Goal: Task Accomplishment & Management: Manage account settings

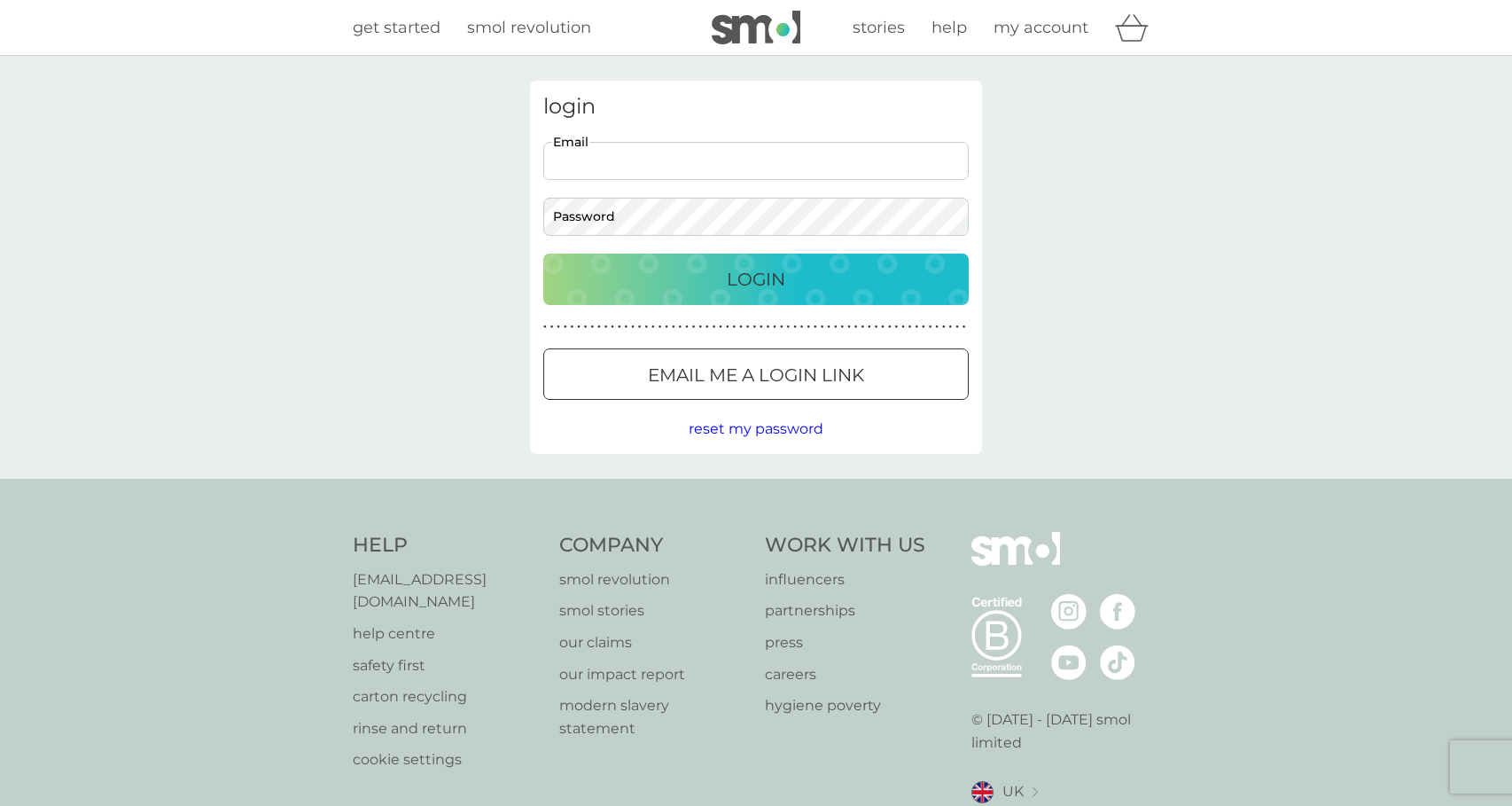
type input "joruth2004@yahoo.co.uk"
click at [811, 274] on div "Login" at bounding box center [756, 279] width 390 height 28
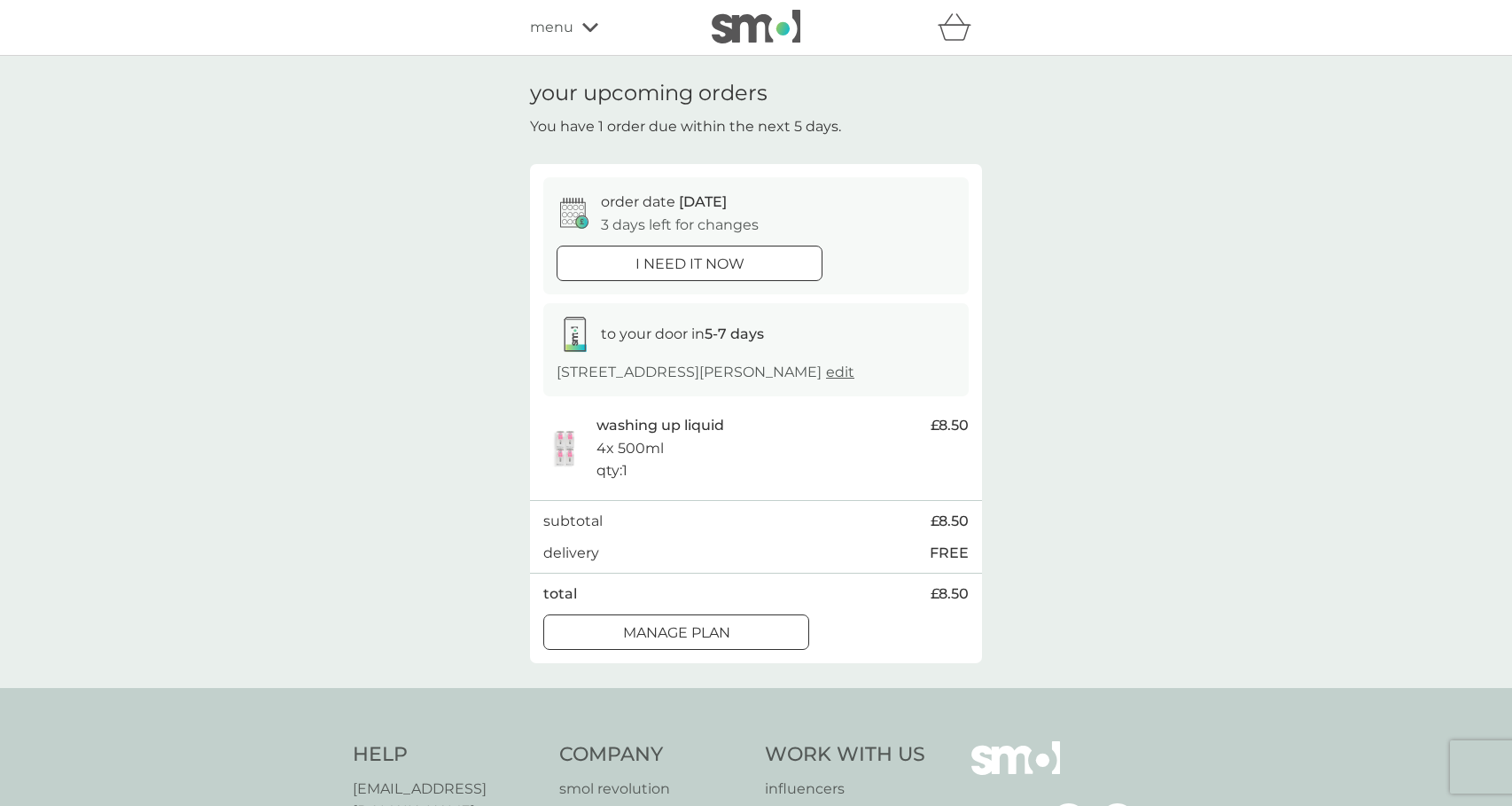
click at [736, 644] on div "Manage plan" at bounding box center [676, 633] width 264 height 23
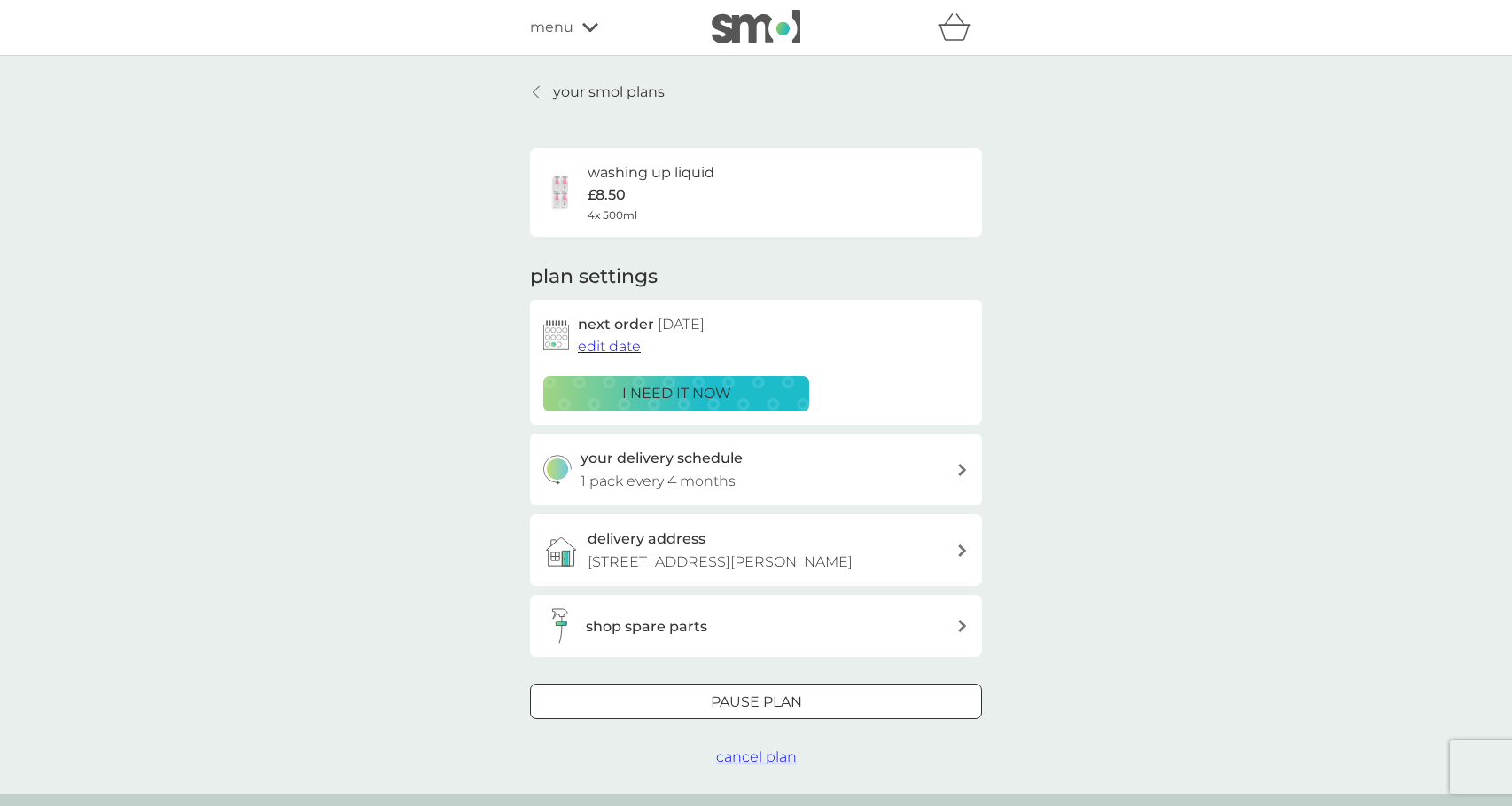
click at [793, 699] on p "Pause plan" at bounding box center [756, 702] width 91 height 23
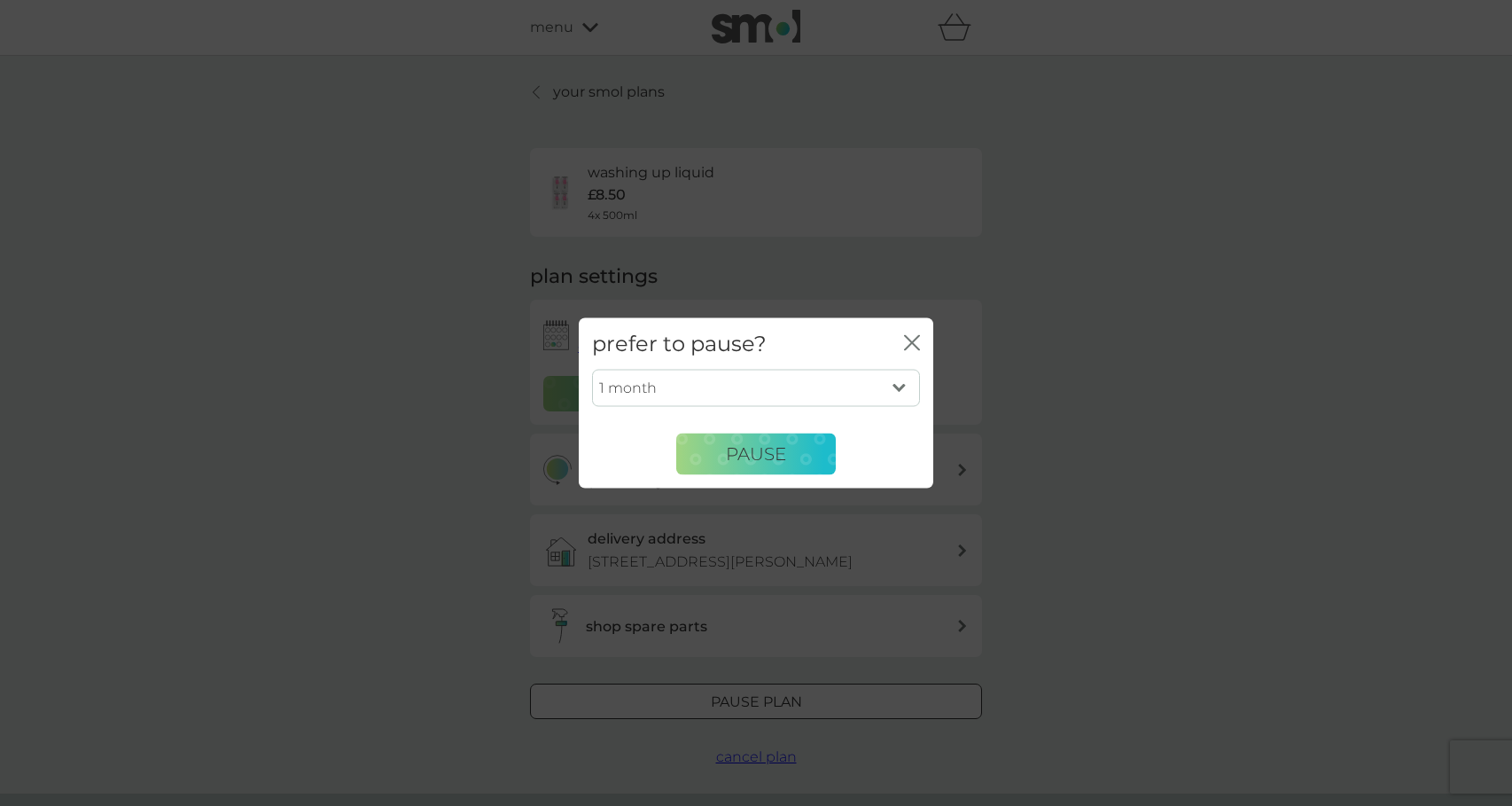
select select "6"
click at [771, 441] on button "Pause" at bounding box center [756, 454] width 159 height 43
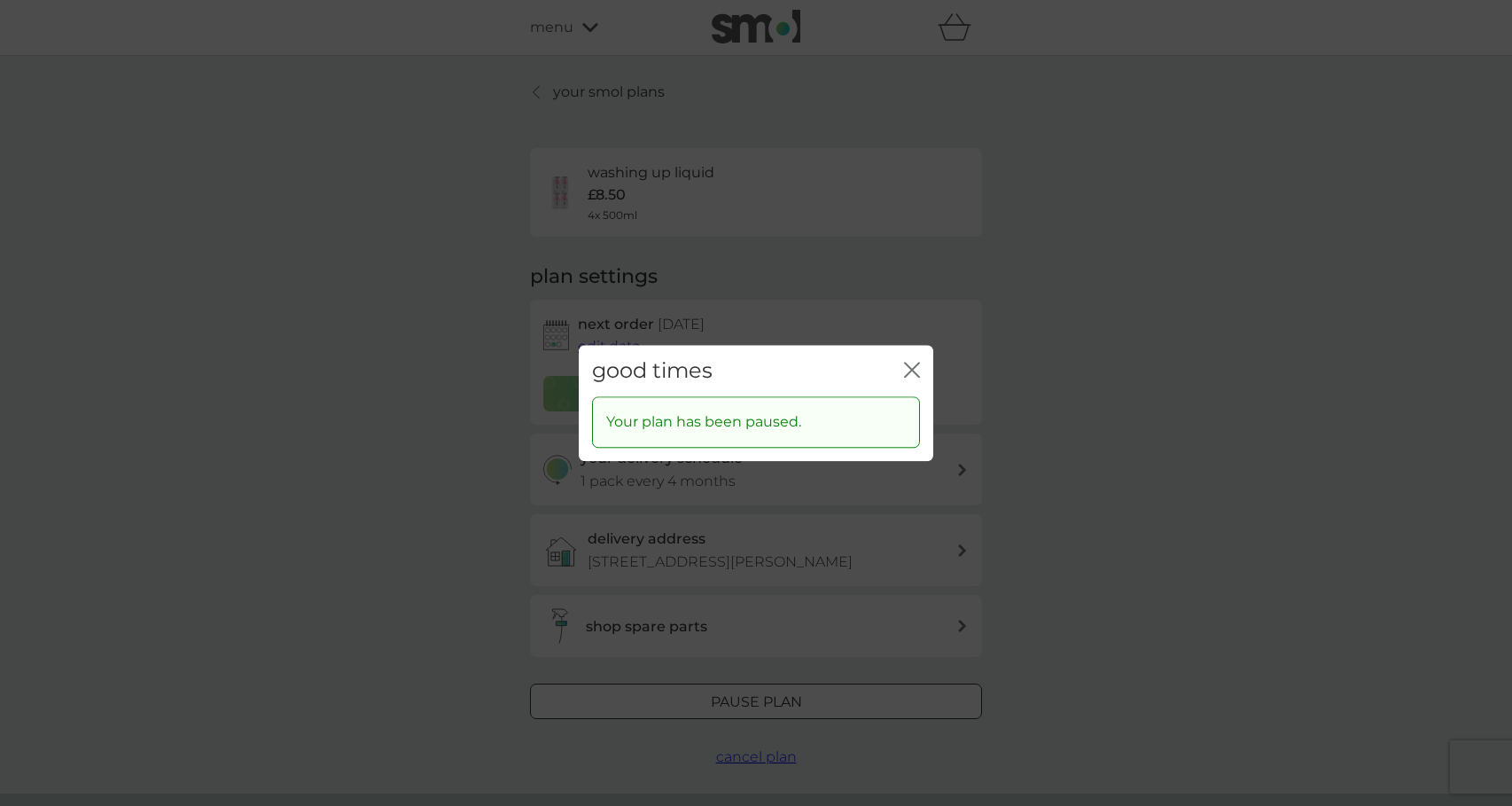
click at [915, 366] on icon "close" at bounding box center [912, 370] width 16 height 16
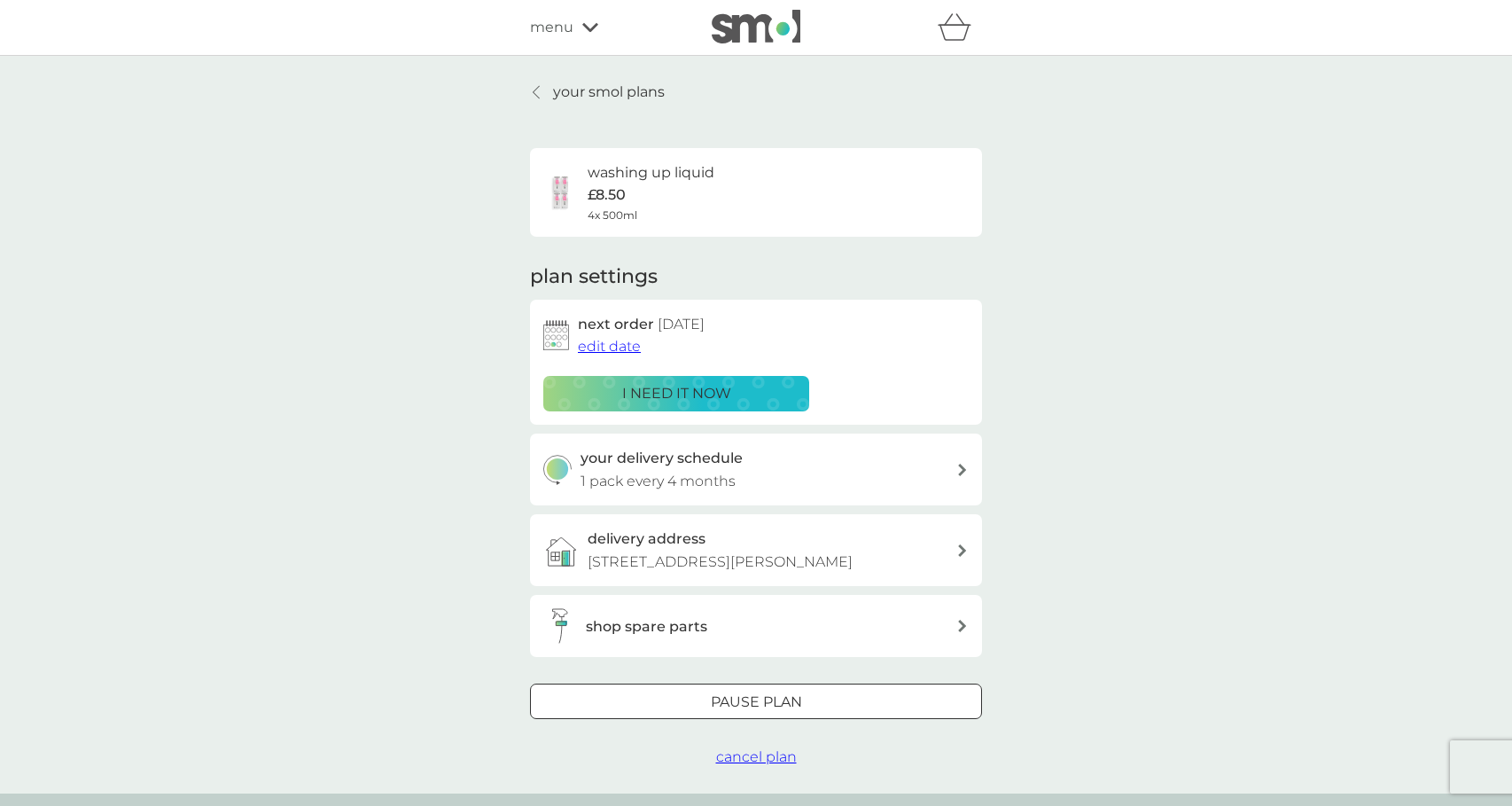
click at [567, 94] on p "your smol plans" at bounding box center [609, 92] width 112 height 23
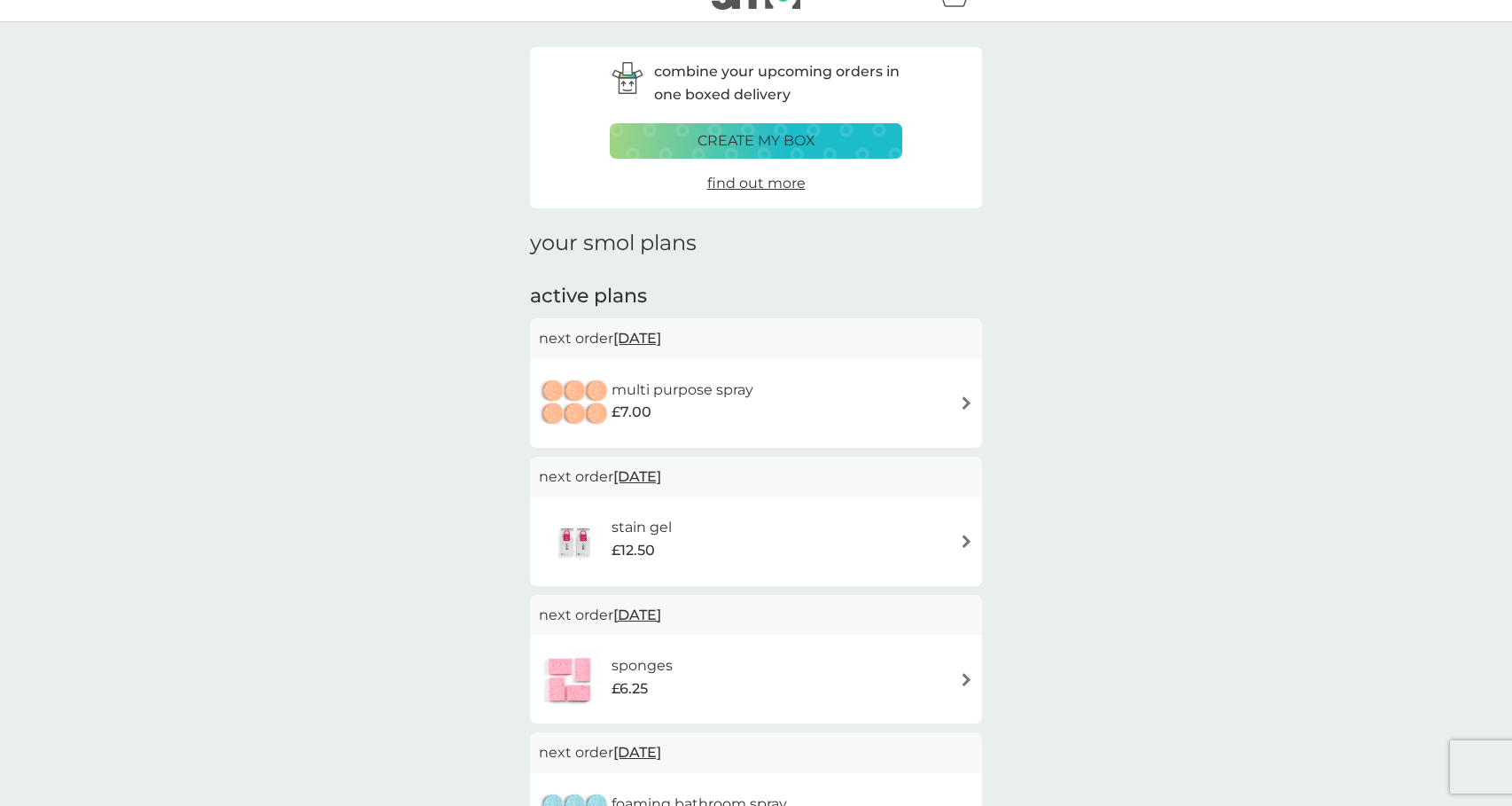
scroll to position [57, 0]
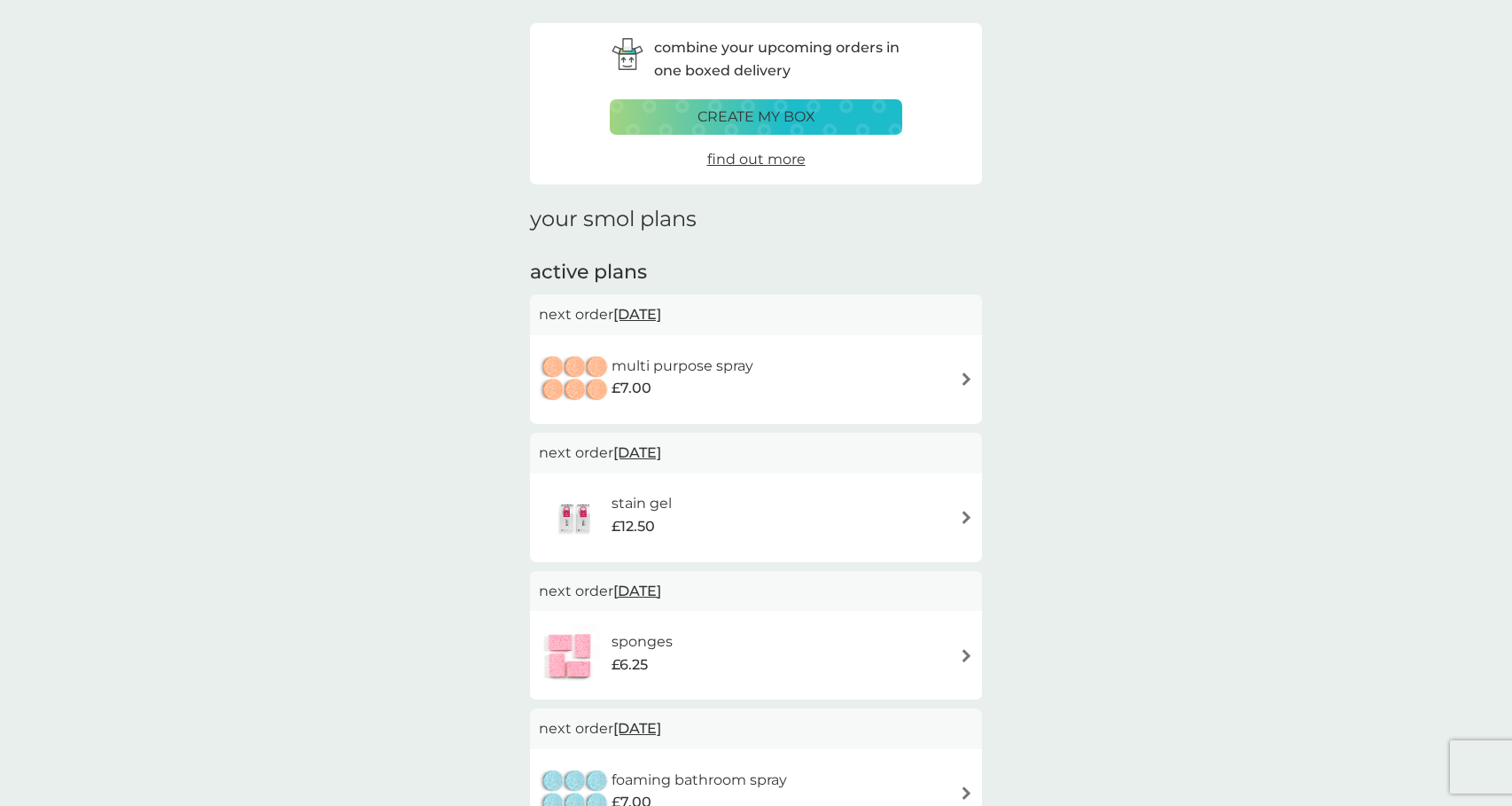
click at [646, 308] on span "[DATE]" at bounding box center [637, 314] width 48 height 35
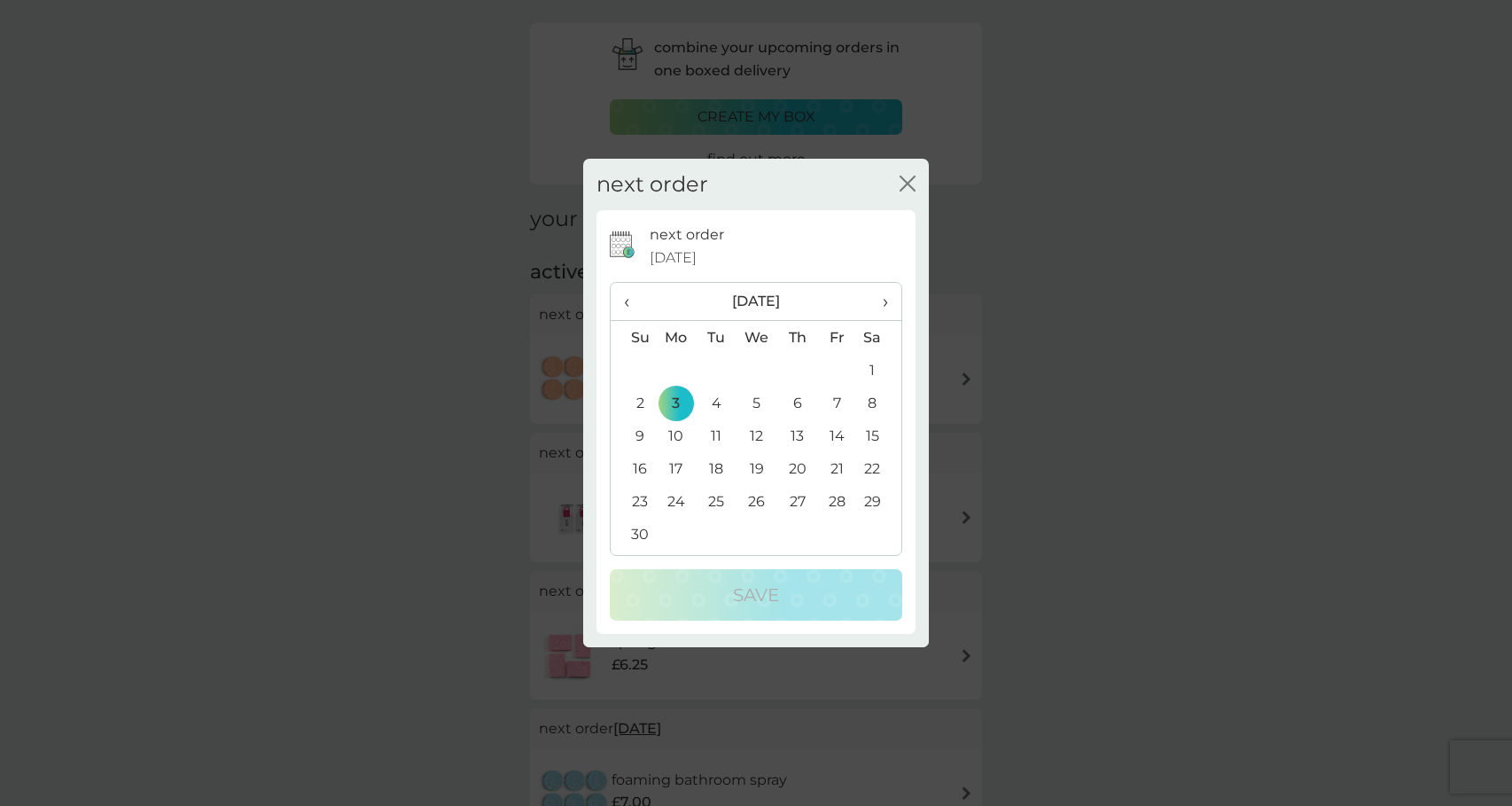
click at [673, 500] on td "24" at bounding box center [676, 502] width 41 height 33
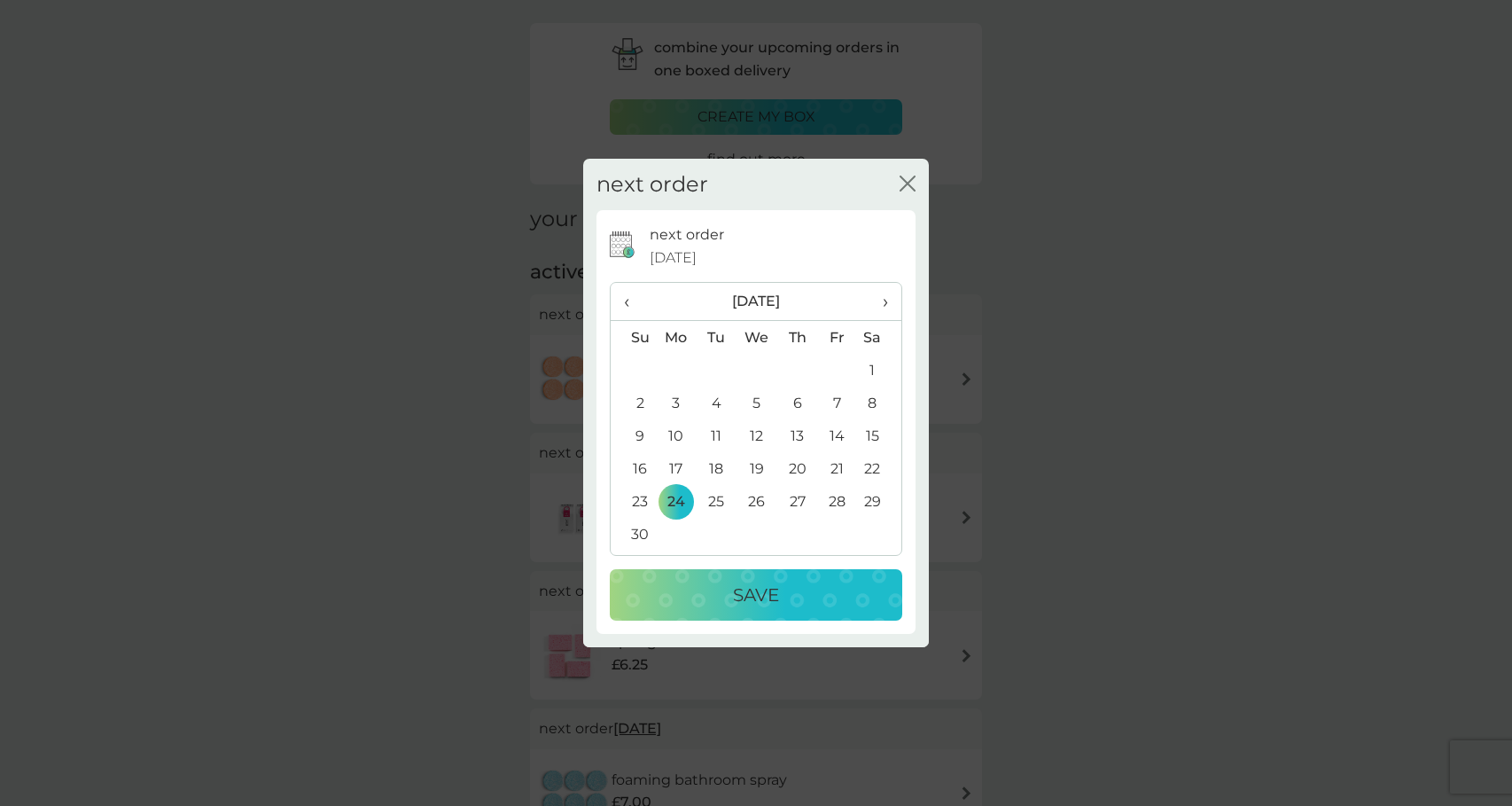
click at [766, 611] on button "Save" at bounding box center [756, 595] width 292 height 51
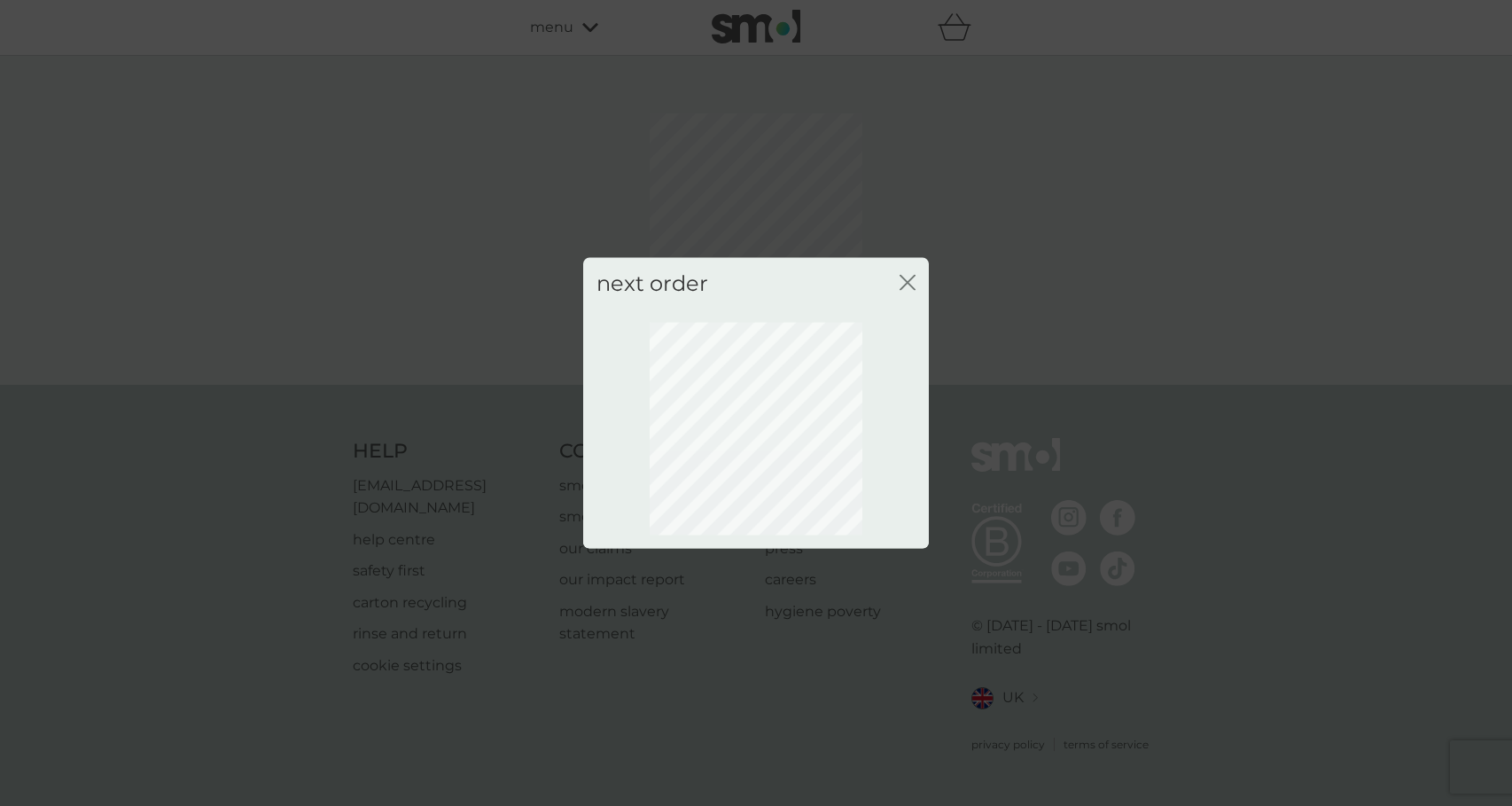
scroll to position [0, 0]
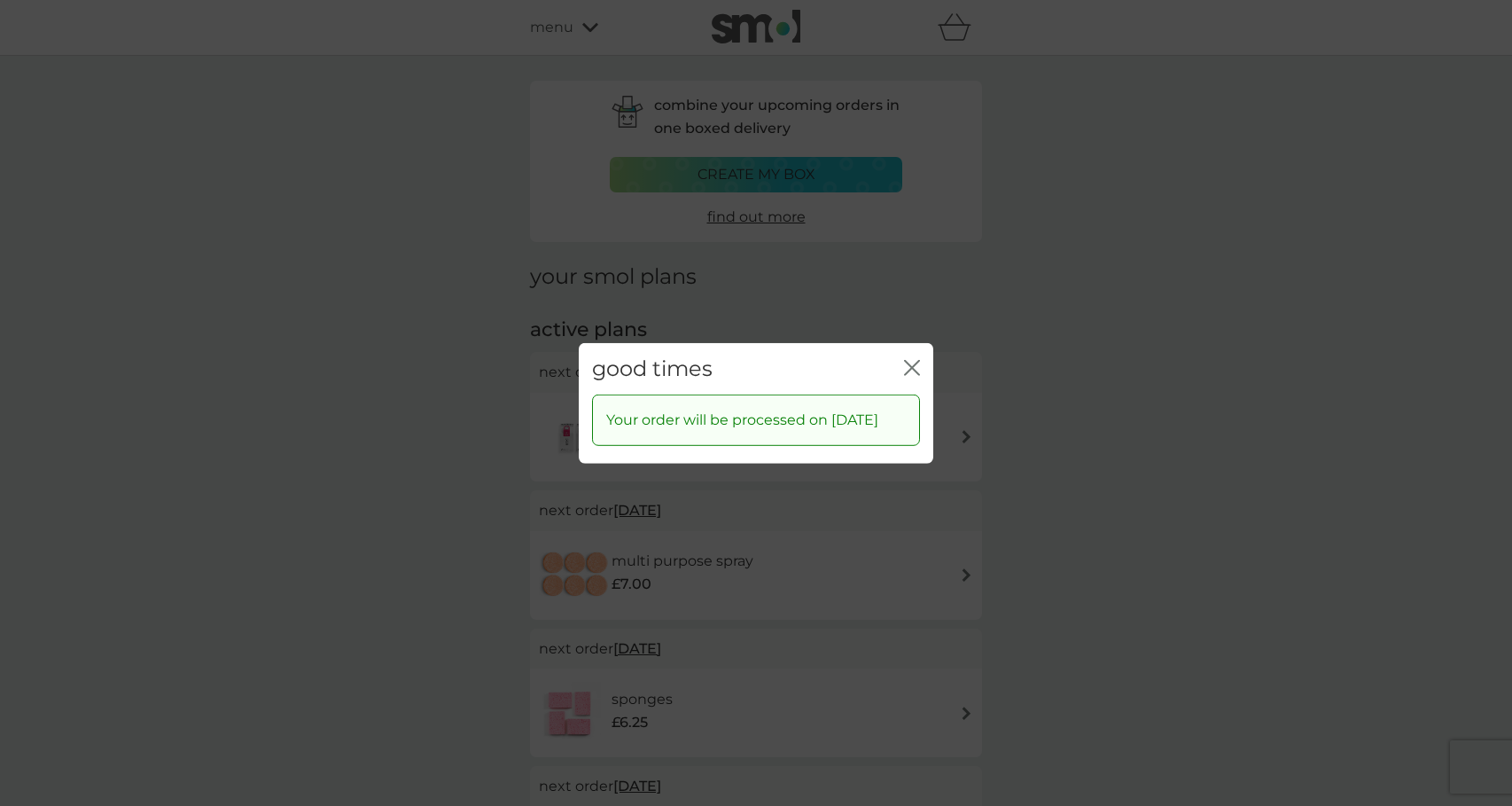
click at [911, 359] on icon "close" at bounding box center [912, 367] width 16 height 16
